Goal: Find specific page/section: Find specific page/section

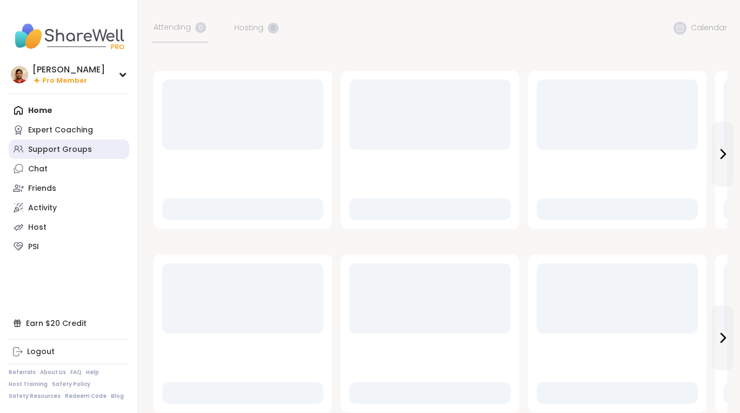
click at [74, 146] on div "Support Groups" at bounding box center [60, 149] width 64 height 11
